Goal: Task Accomplishment & Management: Complete application form

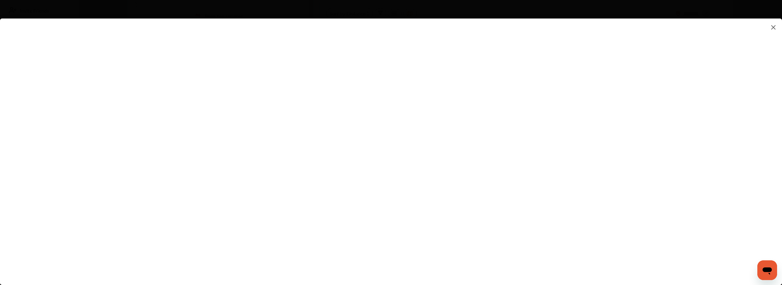
scroll to position [62, 0]
click at [521, 149] on flutter-view at bounding box center [391, 145] width 782 height 254
click at [543, 177] on flutter-view at bounding box center [391, 145] width 782 height 254
